Goal: Task Accomplishment & Management: Manage account settings

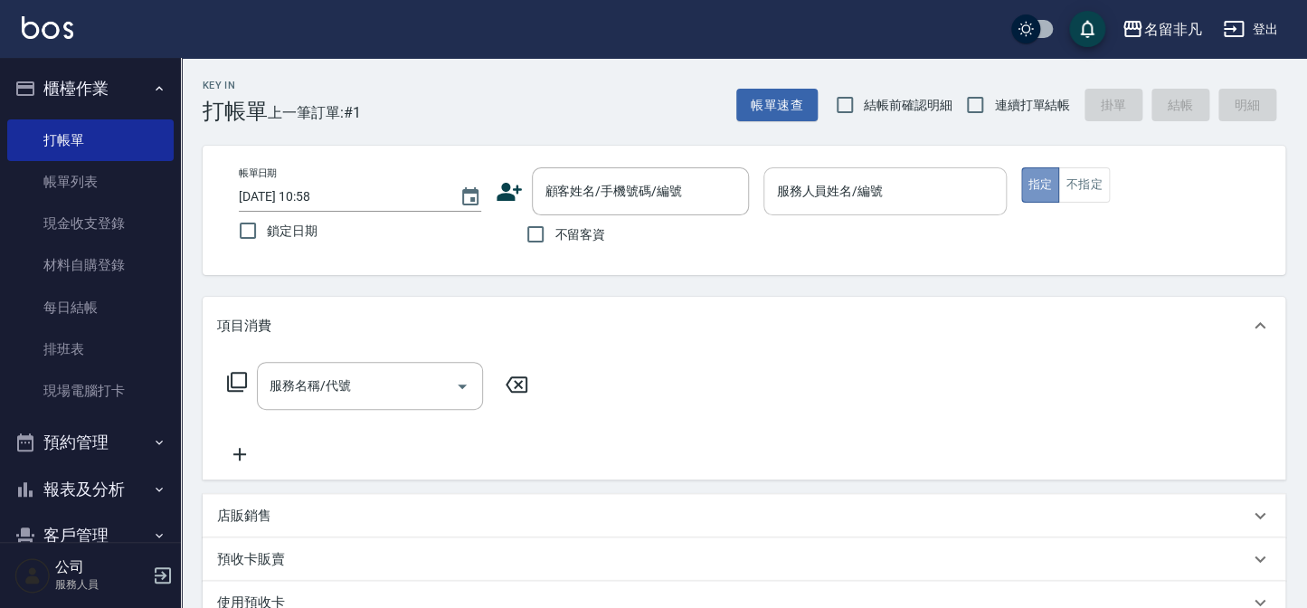
drag, startPoint x: 1032, startPoint y: 175, endPoint x: 903, endPoint y: 174, distance: 128.4
click at [1031, 175] on button "指定" at bounding box center [1040, 184] width 39 height 35
drag, startPoint x: 894, startPoint y: 175, endPoint x: 894, endPoint y: 188, distance: 12.7
click at [894, 176] on input "服務人員姓名/編號" at bounding box center [884, 191] width 226 height 32
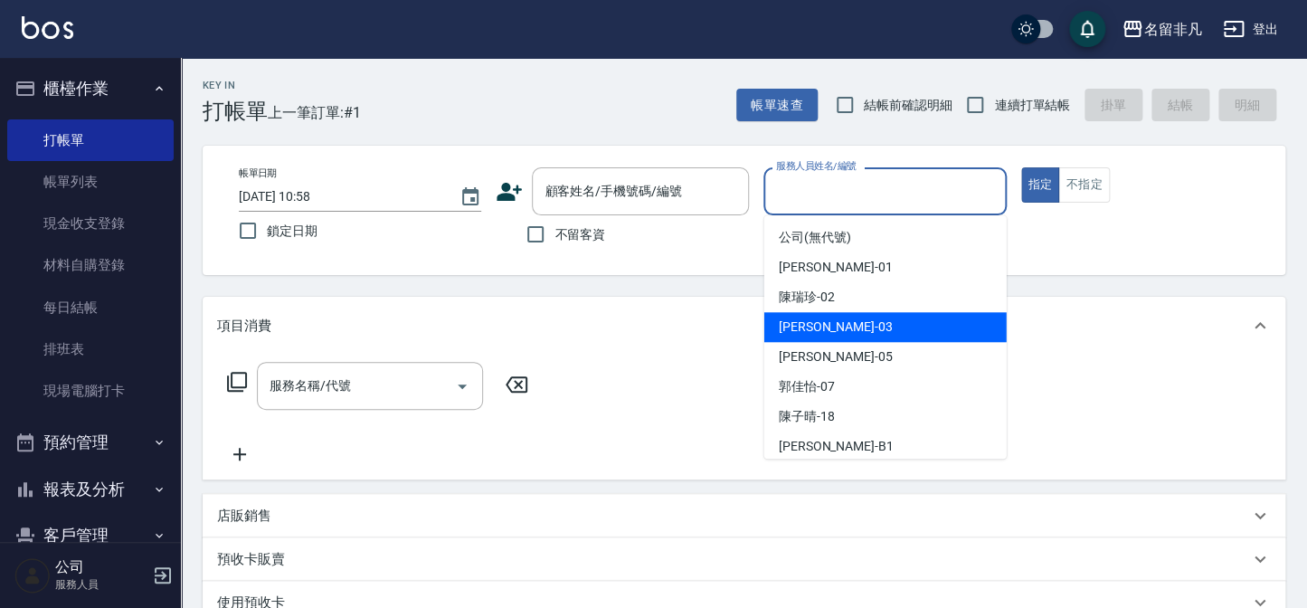
click at [849, 335] on div "[PERSON_NAME] -03" at bounding box center [885, 327] width 242 height 30
type input "[PERSON_NAME]-03"
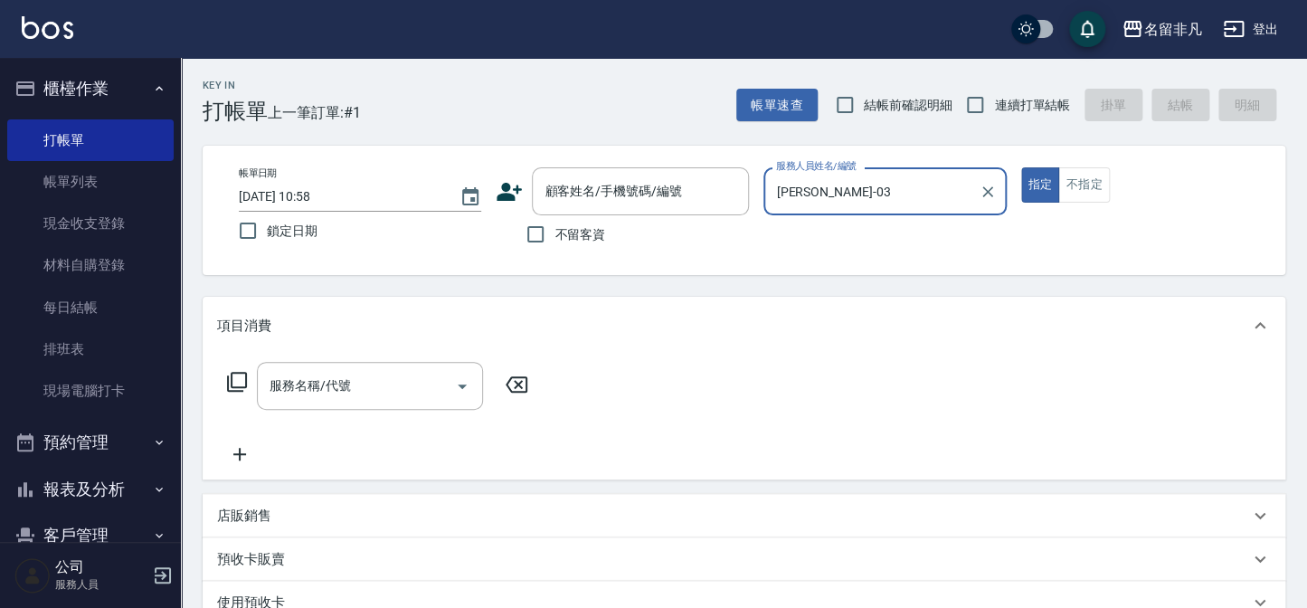
drag, startPoint x: 867, startPoint y: 192, endPoint x: 873, endPoint y: 208, distance: 17.2
click at [873, 208] on div "[PERSON_NAME]-03 服務人員姓名/編號" at bounding box center [884, 191] width 242 height 48
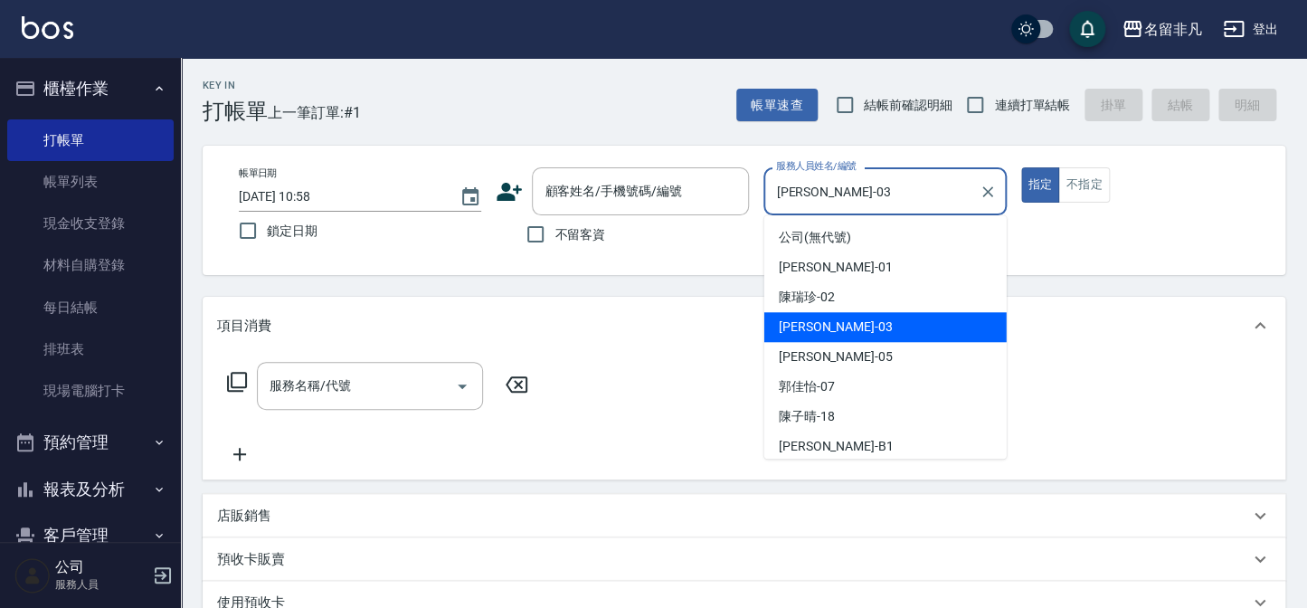
drag, startPoint x: 826, startPoint y: 324, endPoint x: 773, endPoint y: 309, distance: 54.4
click at [798, 316] on div "[PERSON_NAME] -03" at bounding box center [885, 327] width 242 height 30
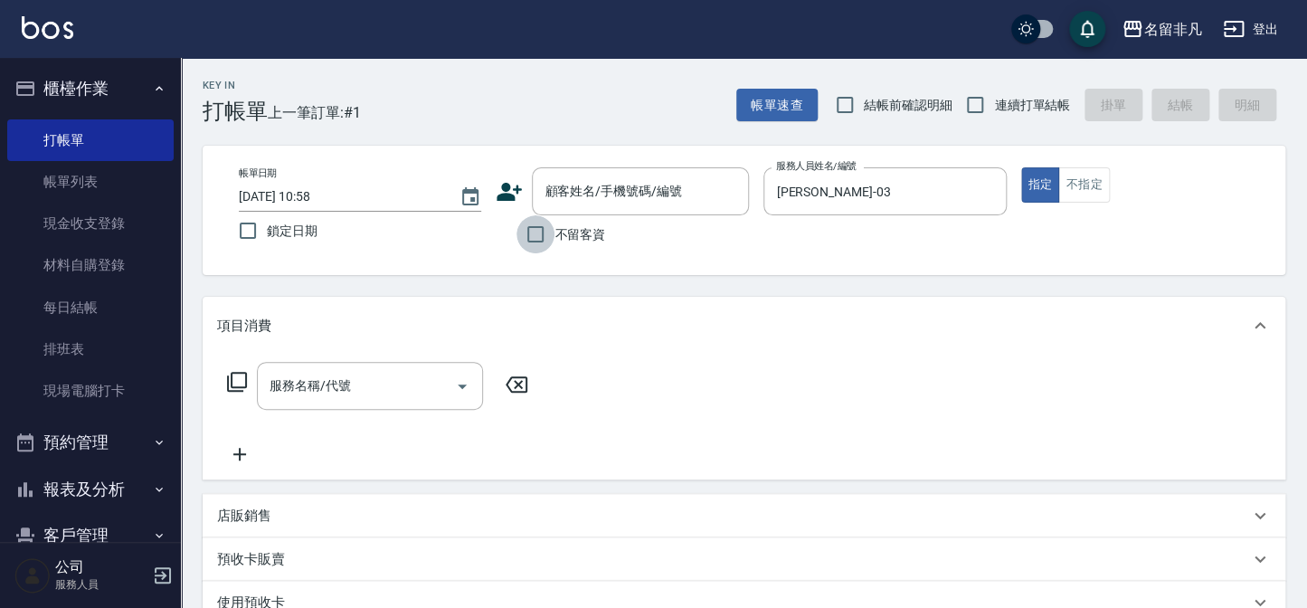
click at [534, 235] on input "不留客資" at bounding box center [535, 234] width 38 height 38
checkbox input "true"
click at [236, 378] on icon at bounding box center [237, 382] width 22 height 22
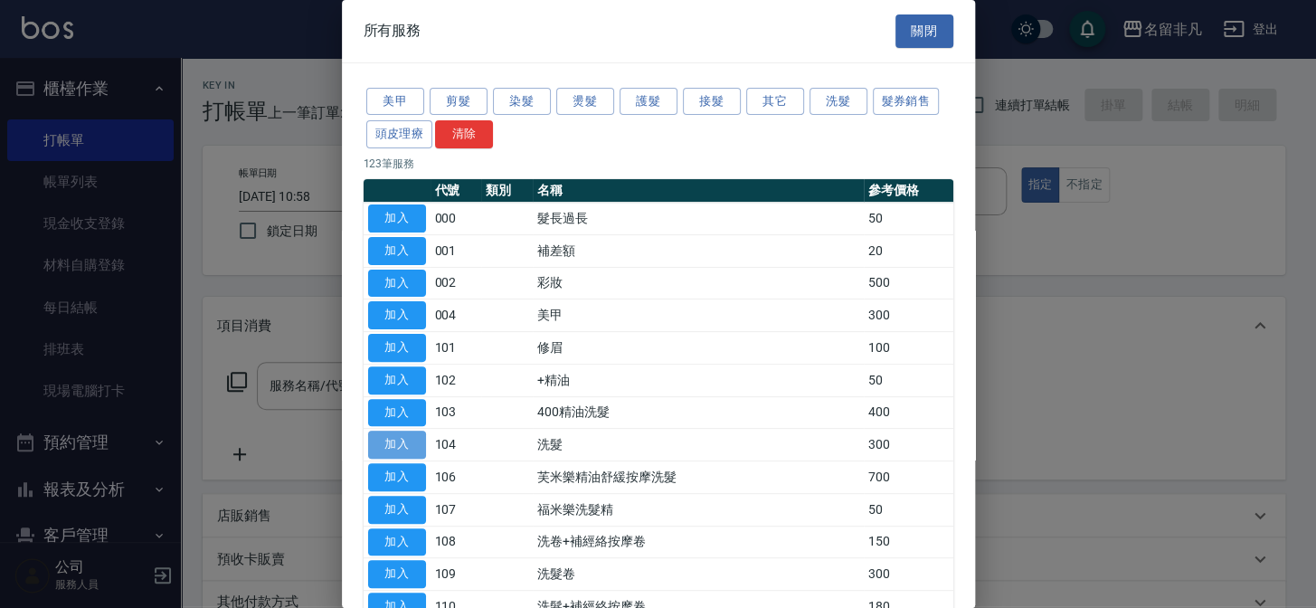
click at [400, 438] on button "加入" at bounding box center [397, 444] width 58 height 28
type input "洗髮(104)"
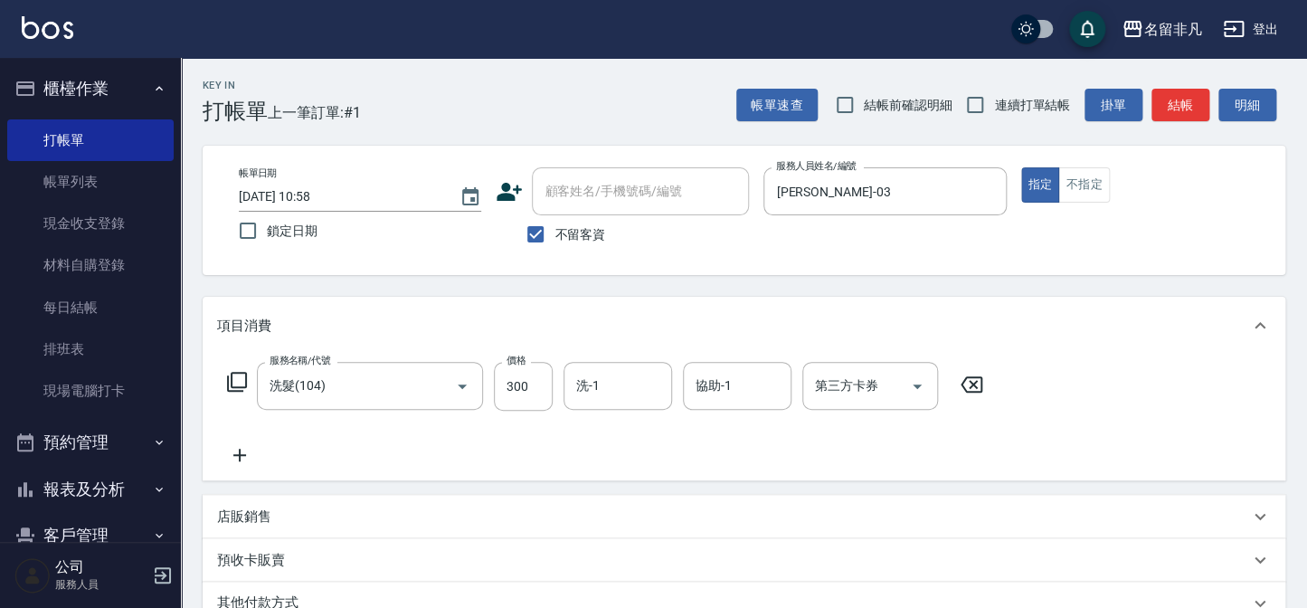
click at [233, 453] on icon at bounding box center [239, 455] width 45 height 22
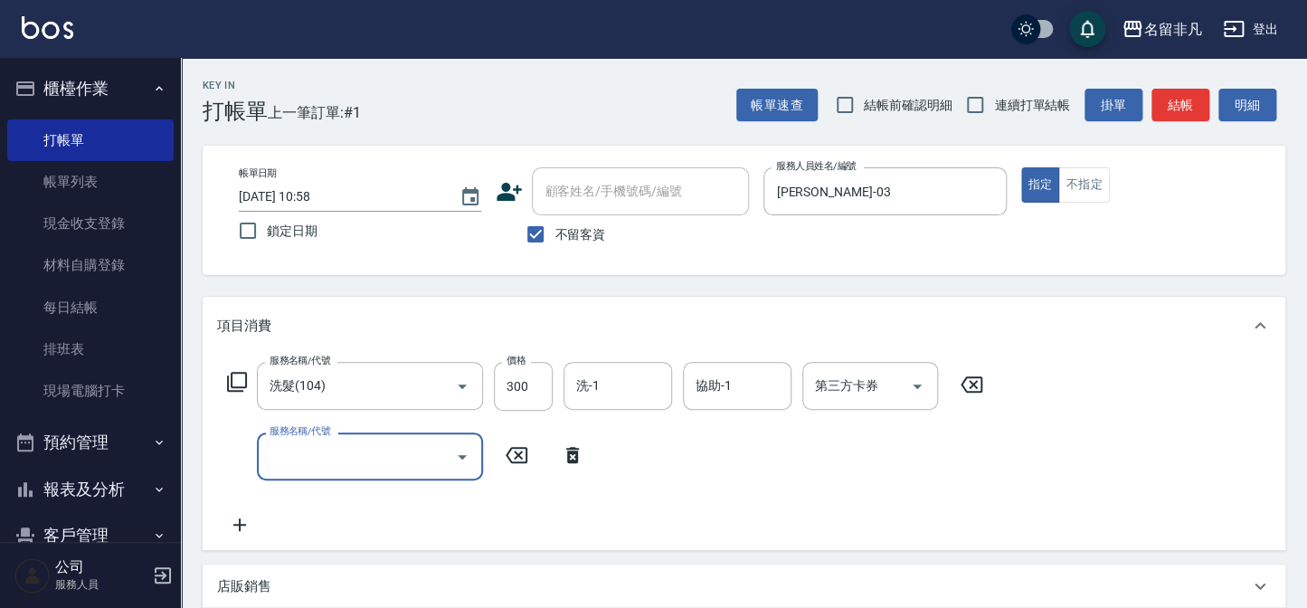
click at [236, 378] on icon at bounding box center [237, 382] width 22 height 22
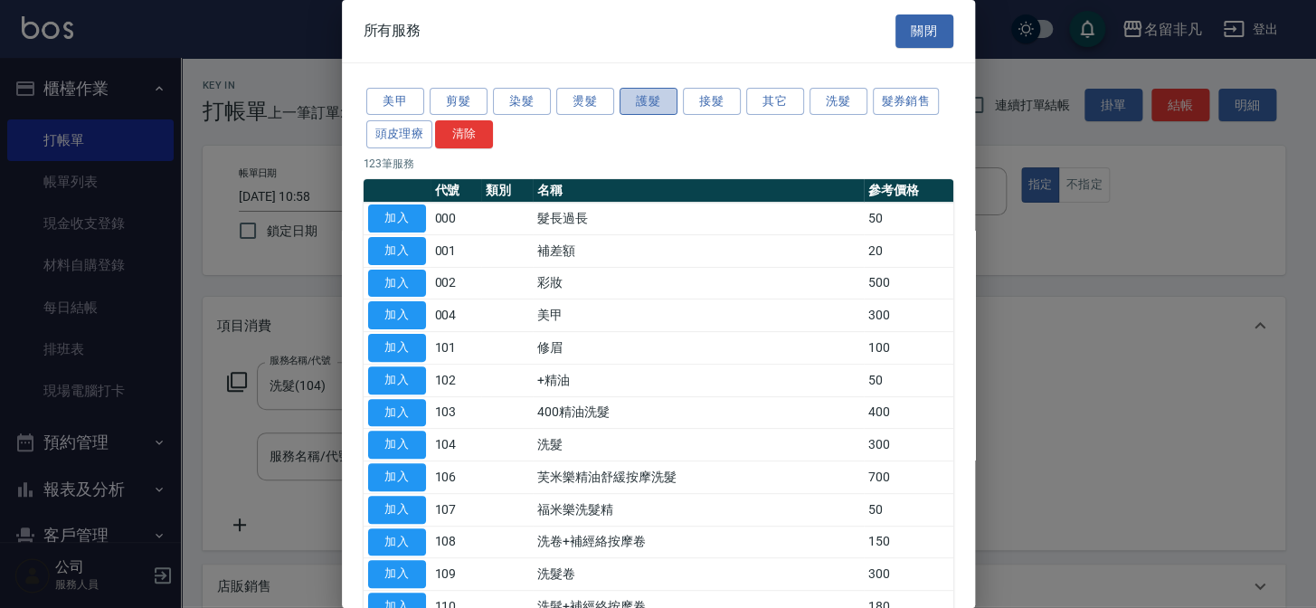
click at [640, 104] on button "護髮" at bounding box center [648, 102] width 58 height 28
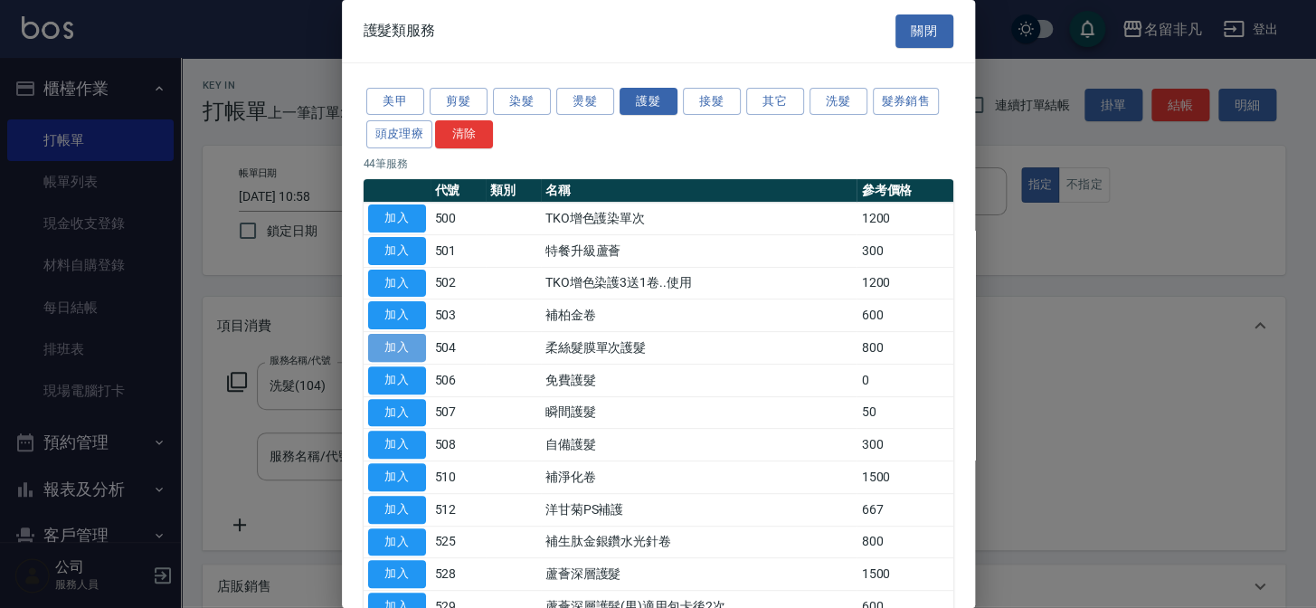
click at [392, 335] on button "加入" at bounding box center [397, 348] width 58 height 28
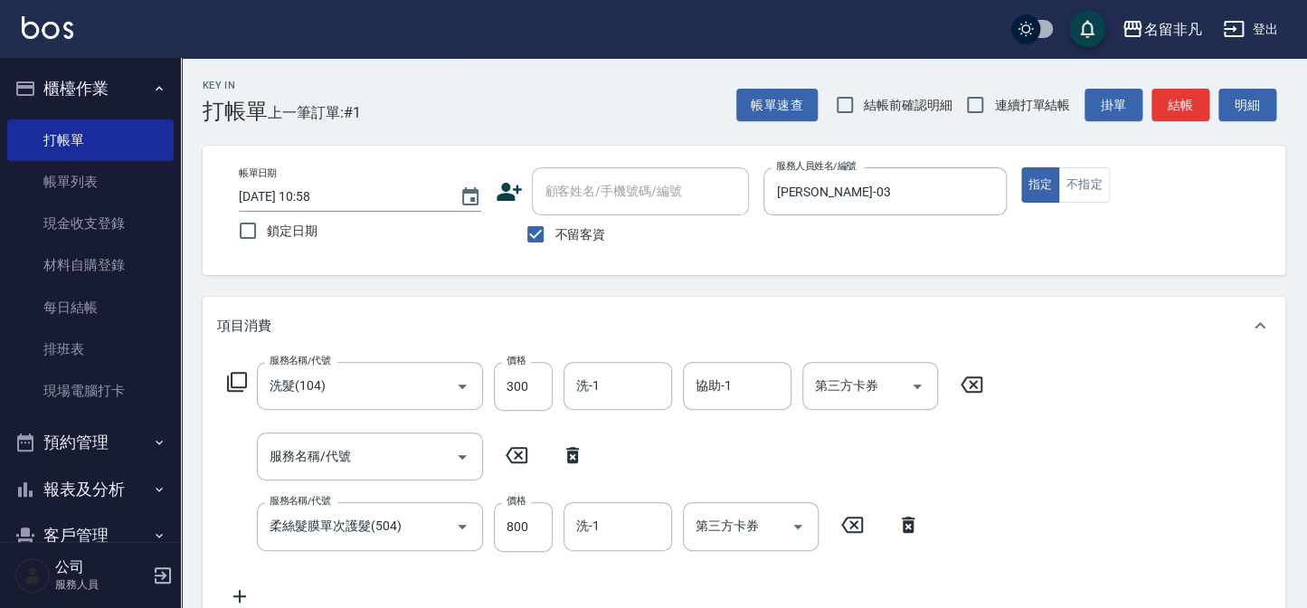
click at [574, 451] on icon at bounding box center [572, 455] width 13 height 16
type input "柔絲髮膜單次護髮(504)"
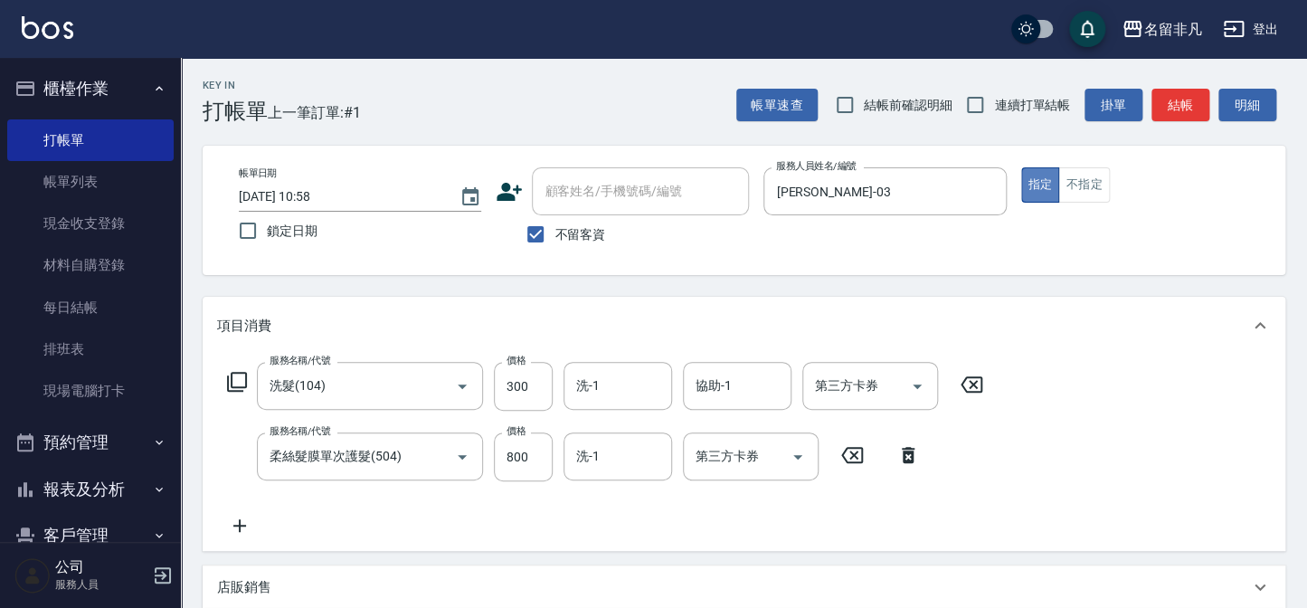
click at [1038, 181] on button "指定" at bounding box center [1040, 184] width 39 height 35
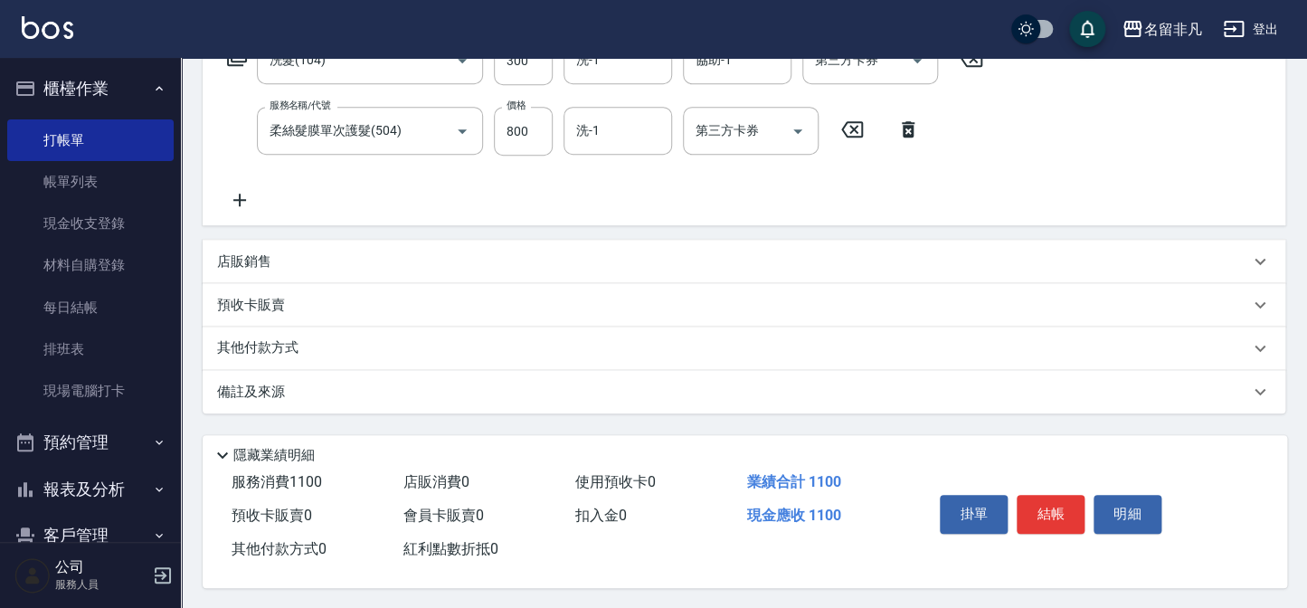
scroll to position [332, 0]
click at [1046, 504] on button "結帳" at bounding box center [1050, 512] width 68 height 38
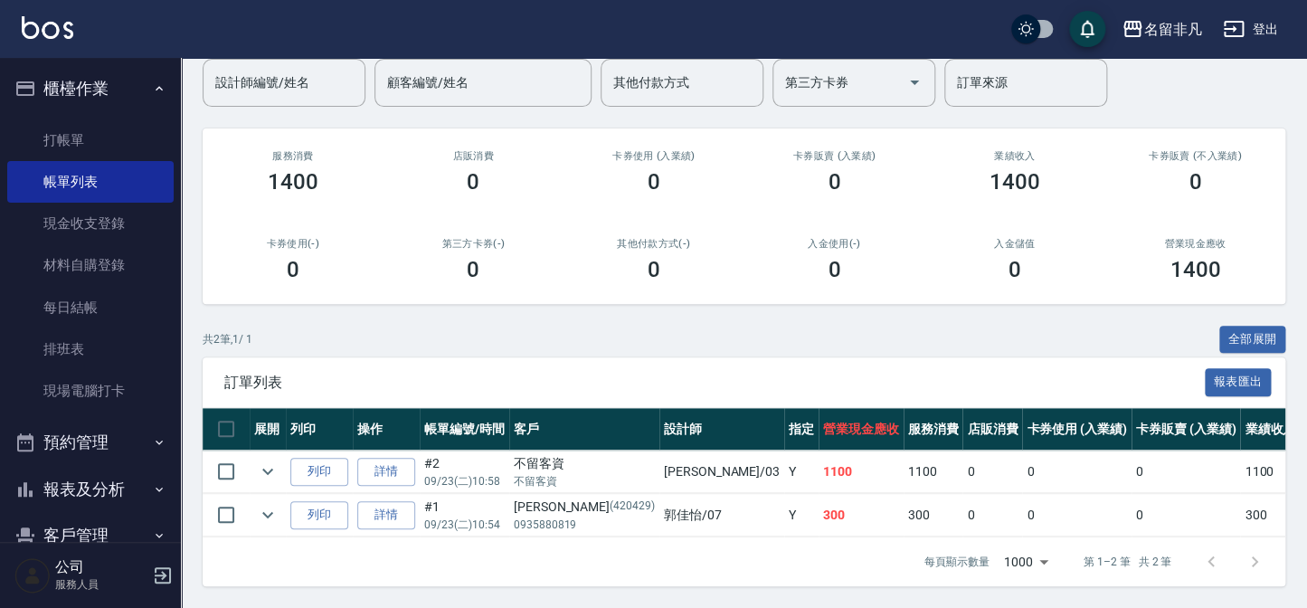
scroll to position [163, 0]
click at [384, 461] on link "詳情" at bounding box center [386, 472] width 58 height 28
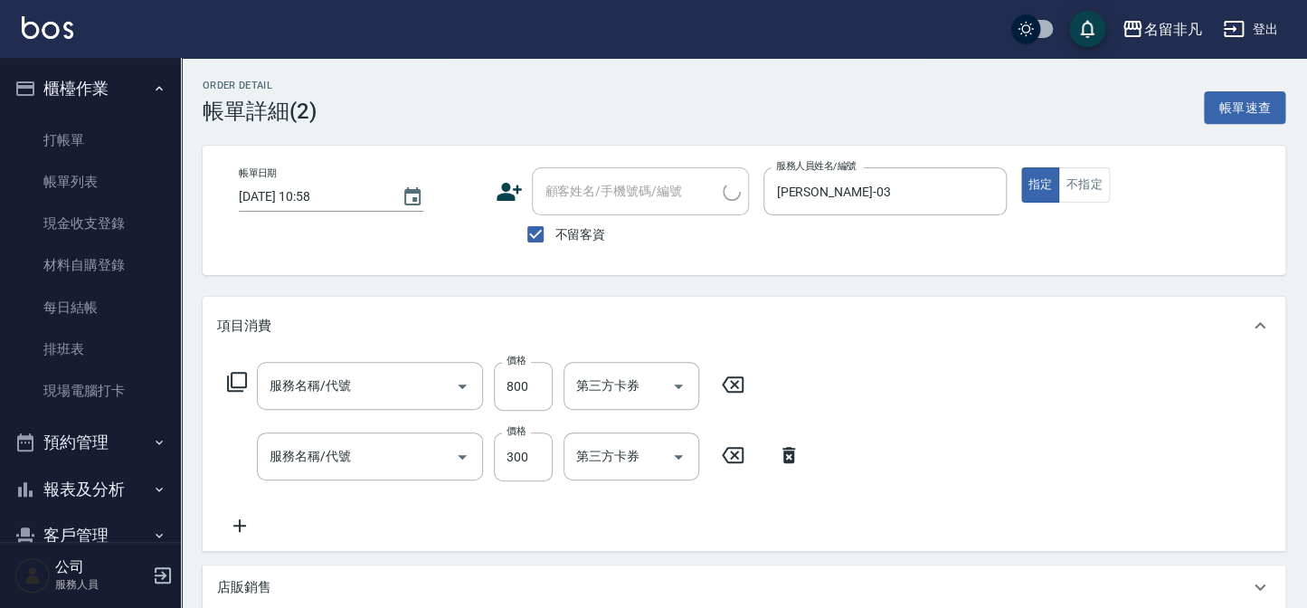
type input "[DATE] 10:58"
checkbox input "true"
type input "[PERSON_NAME]-03"
type input "柔絲髮膜單次護髮(504)"
type input "洗髮(104)"
